Goal: Check status

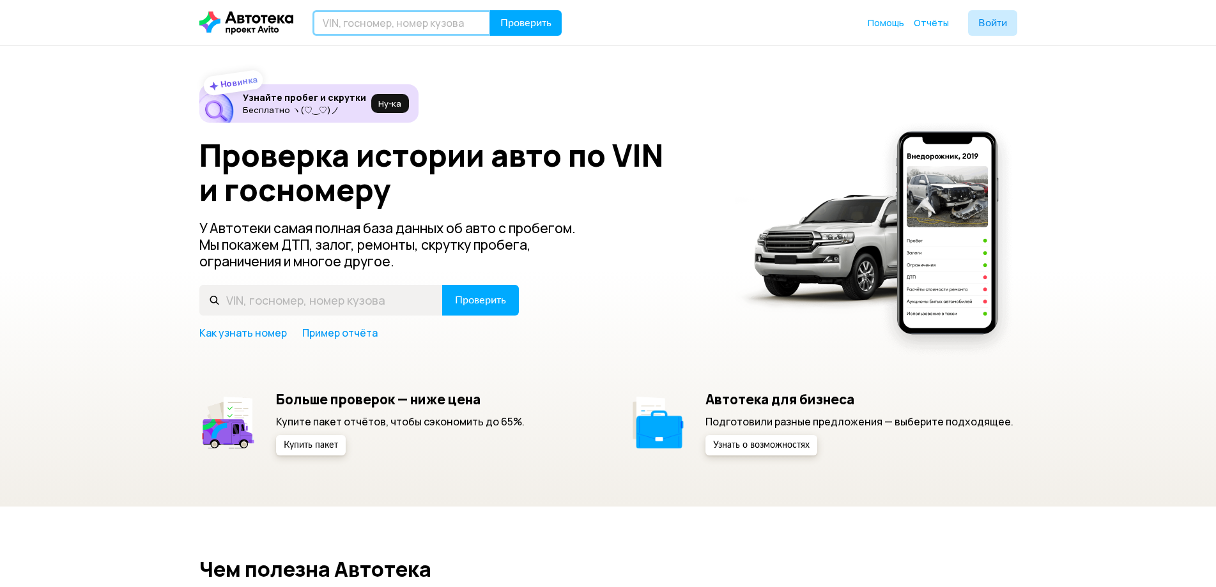
click at [389, 24] on input "text" at bounding box center [402, 23] width 178 height 26
type input "H"
drag, startPoint x: 387, startPoint y: 35, endPoint x: 311, endPoint y: 40, distance: 76.8
click at [311, 40] on header "Р752ВС76 Проверить Помощь Отчёты Войти" at bounding box center [608, 22] width 1216 height 45
type input "Р752ВС76"
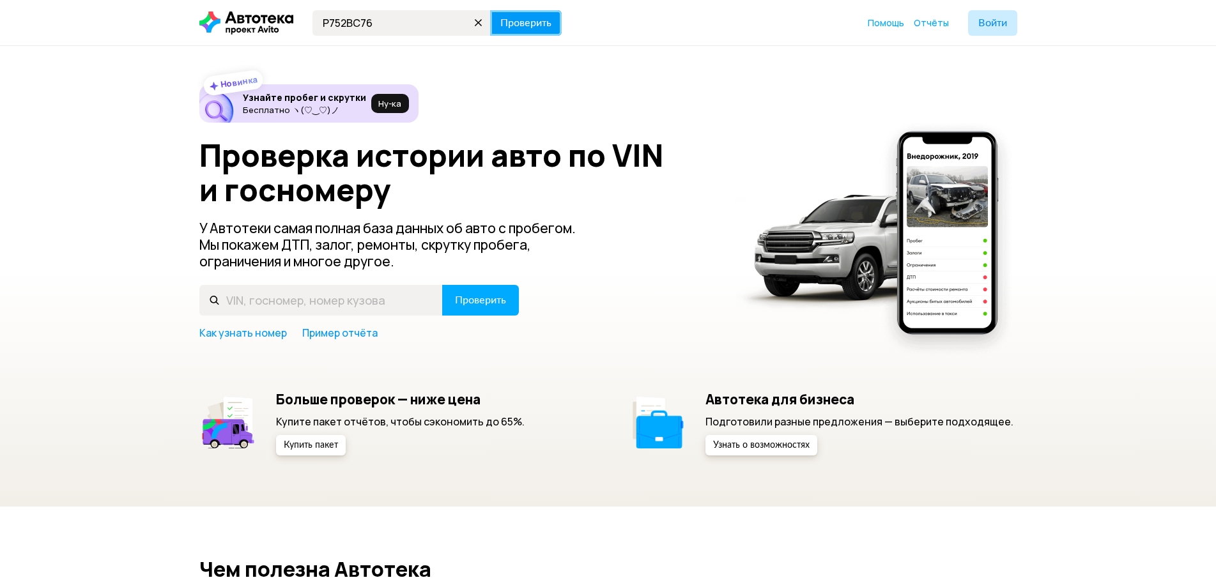
click at [534, 13] on button "Проверить" at bounding box center [526, 23] width 72 height 26
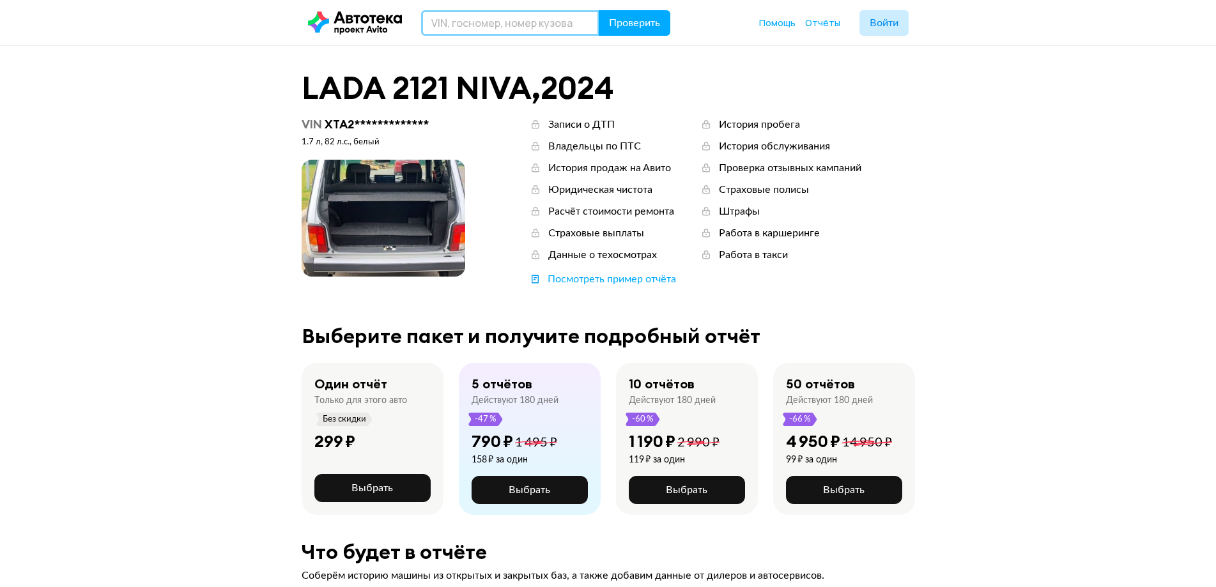
click at [472, 24] on input "text" at bounding box center [510, 23] width 178 height 26
drag, startPoint x: 504, startPoint y: 24, endPoint x: 372, endPoint y: 25, distance: 131.7
click at [372, 25] on div "А993ТК76 Проверить" at bounding box center [478, 23] width 341 height 26
type input "А993ТК76"
drag, startPoint x: 614, startPoint y: 23, endPoint x: 602, endPoint y: 27, distance: 12.9
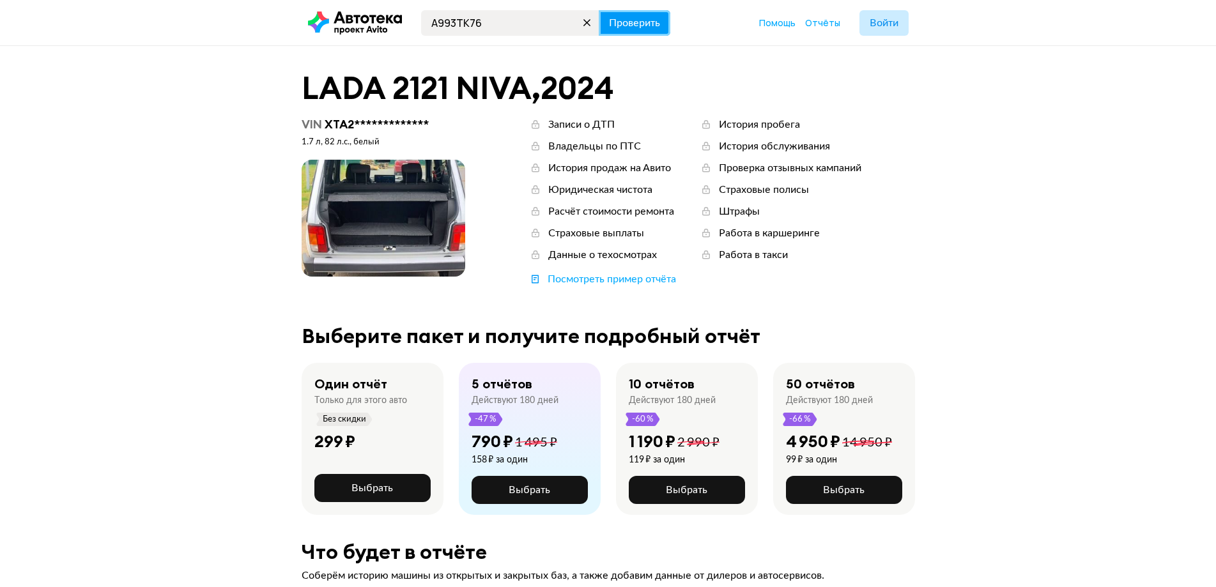
click at [612, 24] on span "Проверить" at bounding box center [634, 23] width 51 height 10
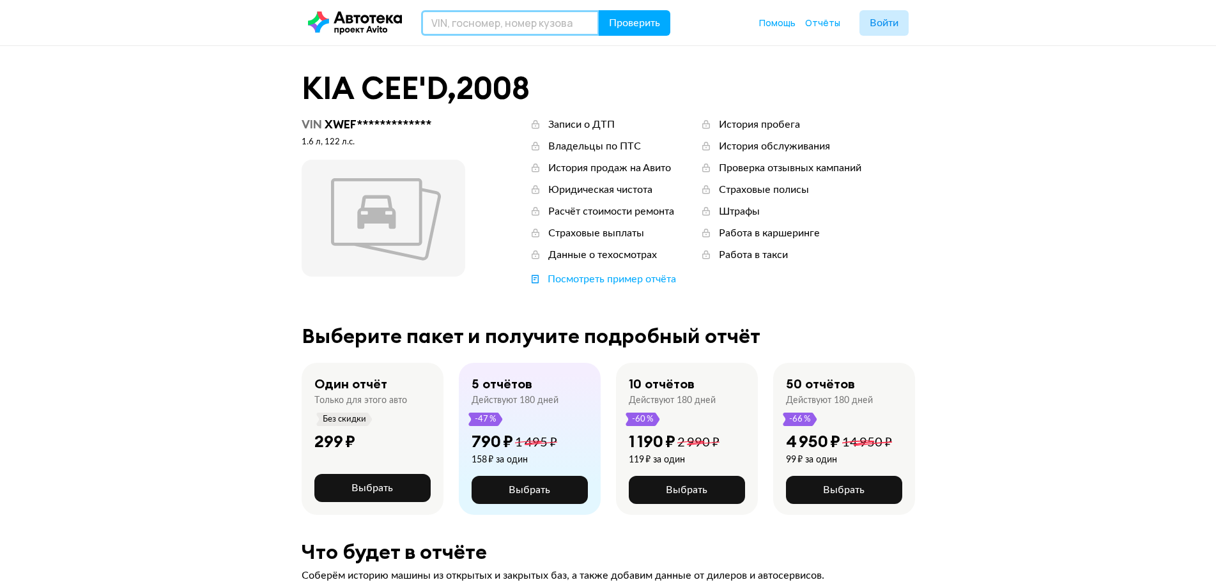
click at [473, 22] on input "text" at bounding box center [510, 23] width 178 height 26
drag, startPoint x: 515, startPoint y: 21, endPoint x: 399, endPoint y: 25, distance: 116.4
click at [399, 25] on div "О634АМ29 Проверить" at bounding box center [478, 23] width 341 height 26
type input "О634АМ29"
drag, startPoint x: 646, startPoint y: 26, endPoint x: 629, endPoint y: 13, distance: 20.6
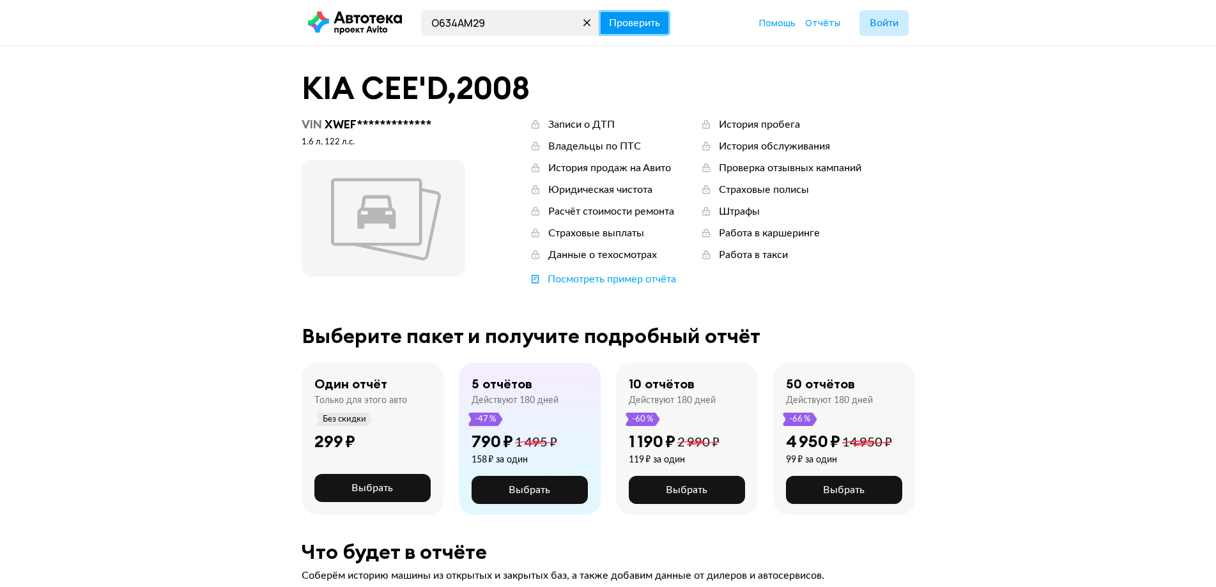
click at [646, 25] on span "Проверить" at bounding box center [634, 23] width 51 height 10
